Goal: Submit feedback/report problem

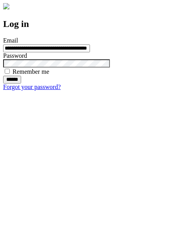
click at [21, 84] on input "******" at bounding box center [12, 80] width 18 height 8
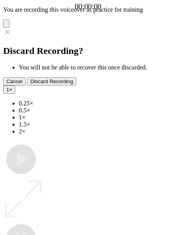
type input "**********"
